Goal: Information Seeking & Learning: Learn about a topic

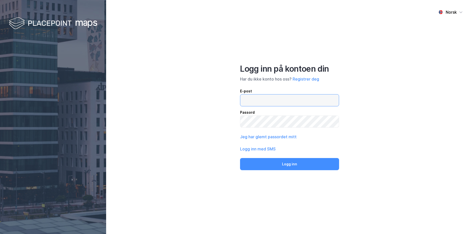
click at [246, 100] on input "email" at bounding box center [289, 100] width 99 height 12
type input "[EMAIL_ADDRESS][DOMAIN_NAME]"
click at [240, 158] on button "Logg inn" at bounding box center [289, 164] width 99 height 12
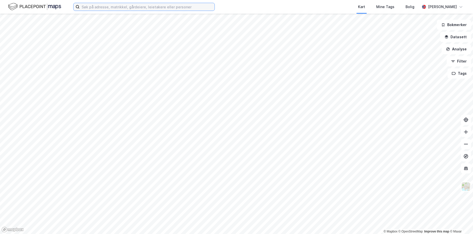
click at [121, 9] on input at bounding box center [147, 7] width 135 height 8
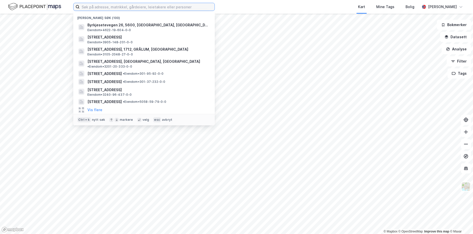
paste input "3301-226/43"
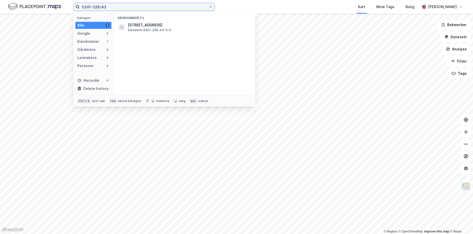
type input "3301-226/43"
click at [154, 23] on span "[STREET_ADDRESS]" at bounding box center [188, 25] width 121 height 6
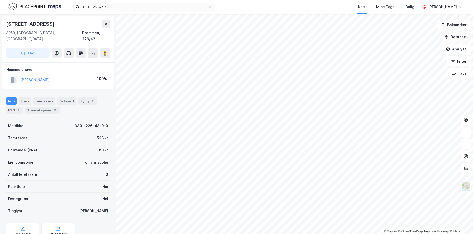
click at [464, 38] on button "Datasett" at bounding box center [455, 37] width 31 height 10
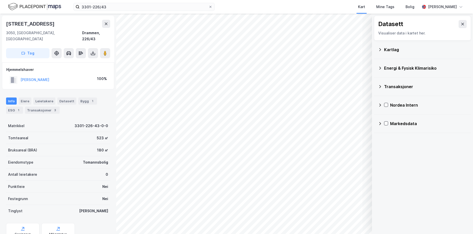
click at [380, 50] on icon at bounding box center [381, 49] width 2 height 3
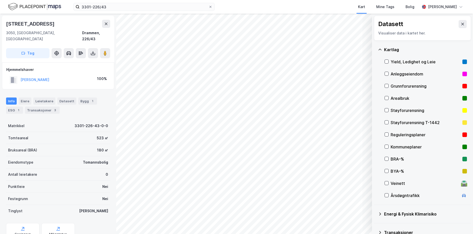
click at [411, 86] on div "Grunnforurensning" at bounding box center [426, 86] width 70 height 6
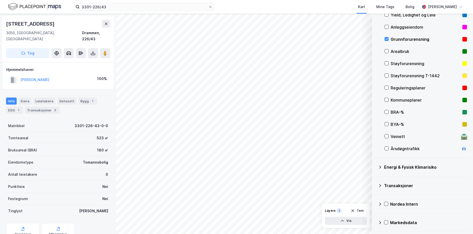
click at [381, 166] on icon at bounding box center [381, 166] width 2 height 3
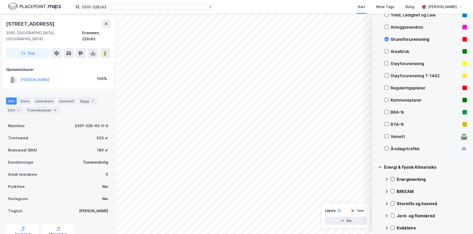
click at [392, 178] on icon at bounding box center [393, 179] width 4 height 4
click at [387, 178] on icon at bounding box center [386, 179] width 3 height 2
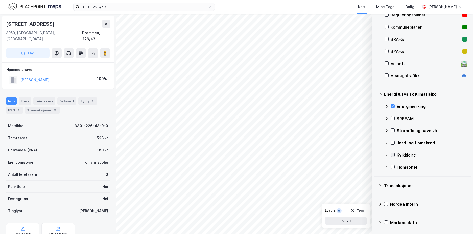
click at [394, 154] on icon at bounding box center [393, 155] width 3 height 2
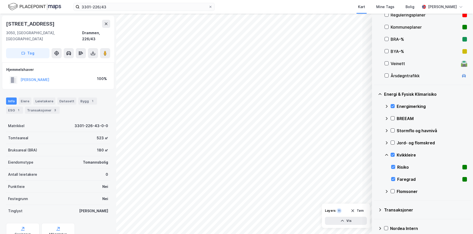
click at [387, 153] on icon at bounding box center [387, 155] width 4 height 4
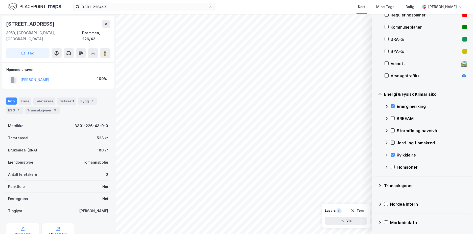
click at [393, 141] on icon at bounding box center [393, 143] width 4 height 4
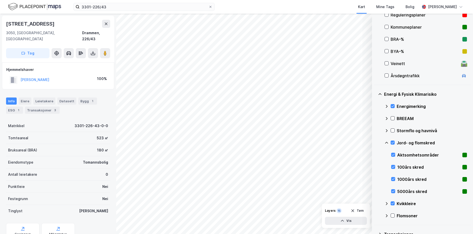
click at [387, 142] on icon at bounding box center [387, 143] width 4 height 4
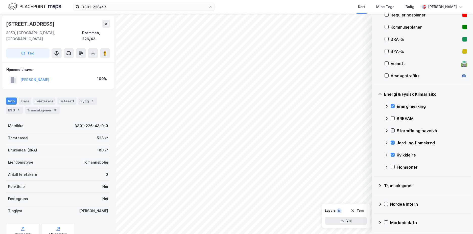
click at [393, 129] on icon at bounding box center [393, 130] width 4 height 4
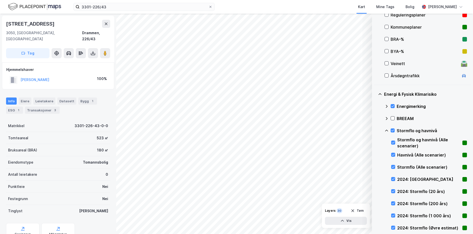
click at [387, 128] on icon at bounding box center [387, 130] width 4 height 4
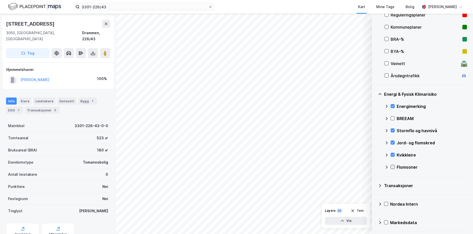
click at [393, 165] on div at bounding box center [393, 167] width 4 height 4
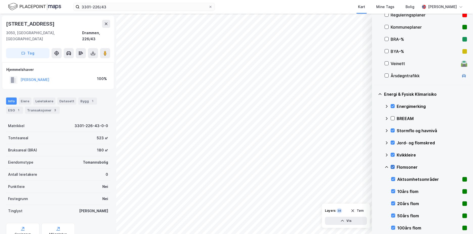
click at [393, 166] on icon at bounding box center [393, 167] width 4 height 4
click at [394, 179] on icon at bounding box center [393, 179] width 3 height 2
click at [387, 165] on icon at bounding box center [387, 167] width 4 height 4
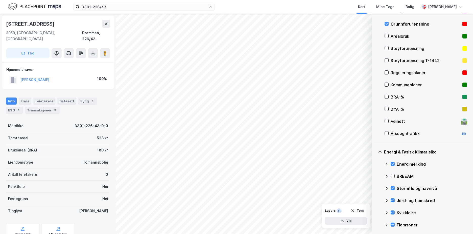
scroll to position [65, 0]
